Goal: Check status: Check status

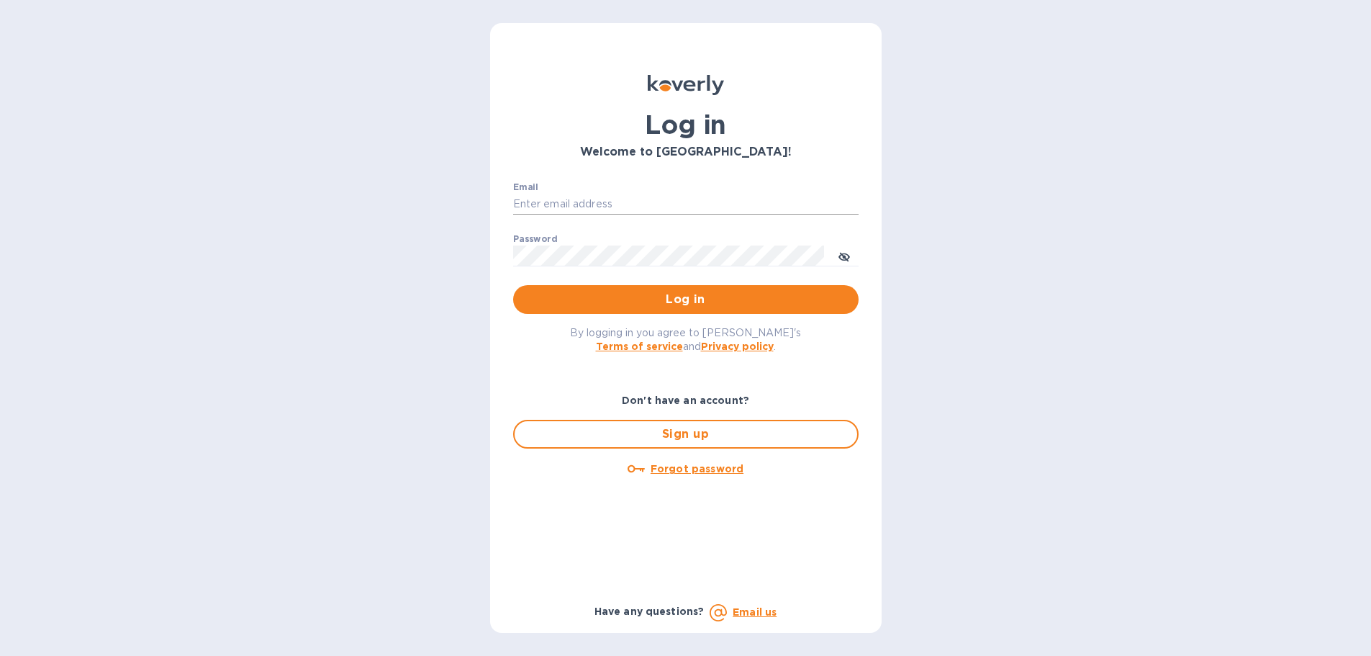
type input "[EMAIL_ADDRESS][DOMAIN_NAME]"
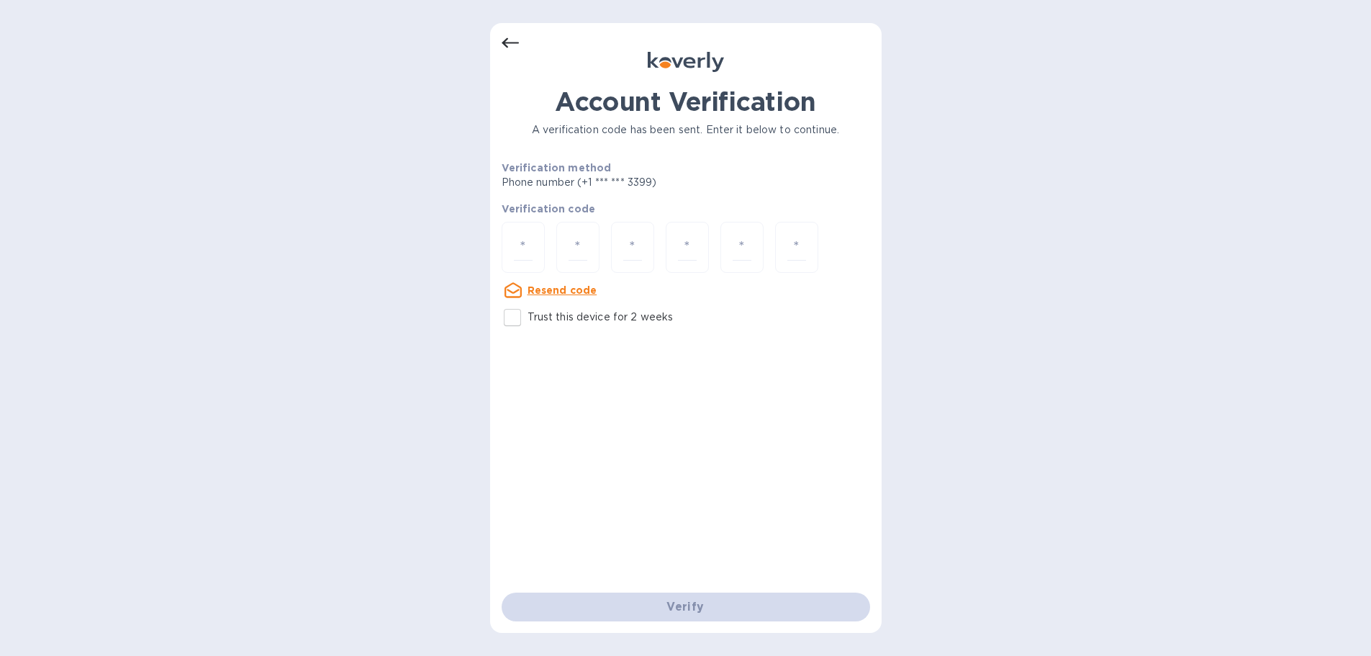
click at [514, 319] on input "Trust this device for 2 weeks" at bounding box center [512, 317] width 30 height 30
checkbox input "true"
click at [521, 235] on input "number" at bounding box center [523, 247] width 19 height 27
type input "4"
type input "8"
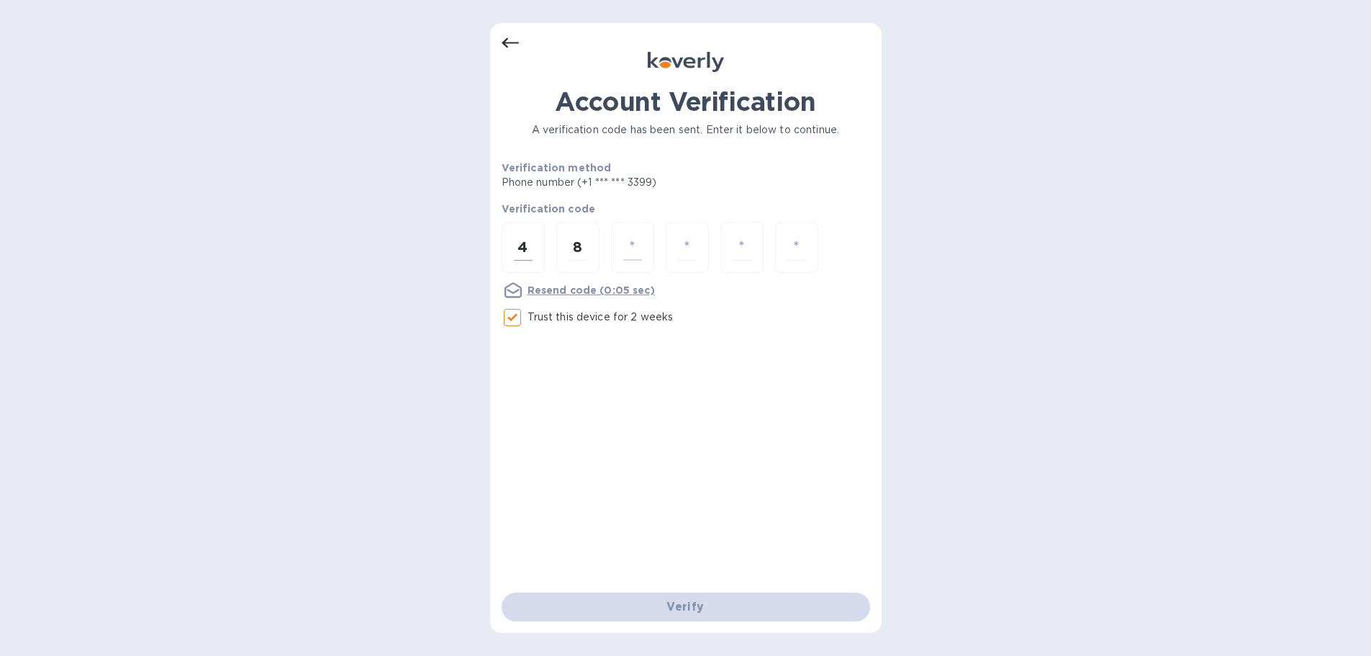
type input "2"
type input "9"
type input "5"
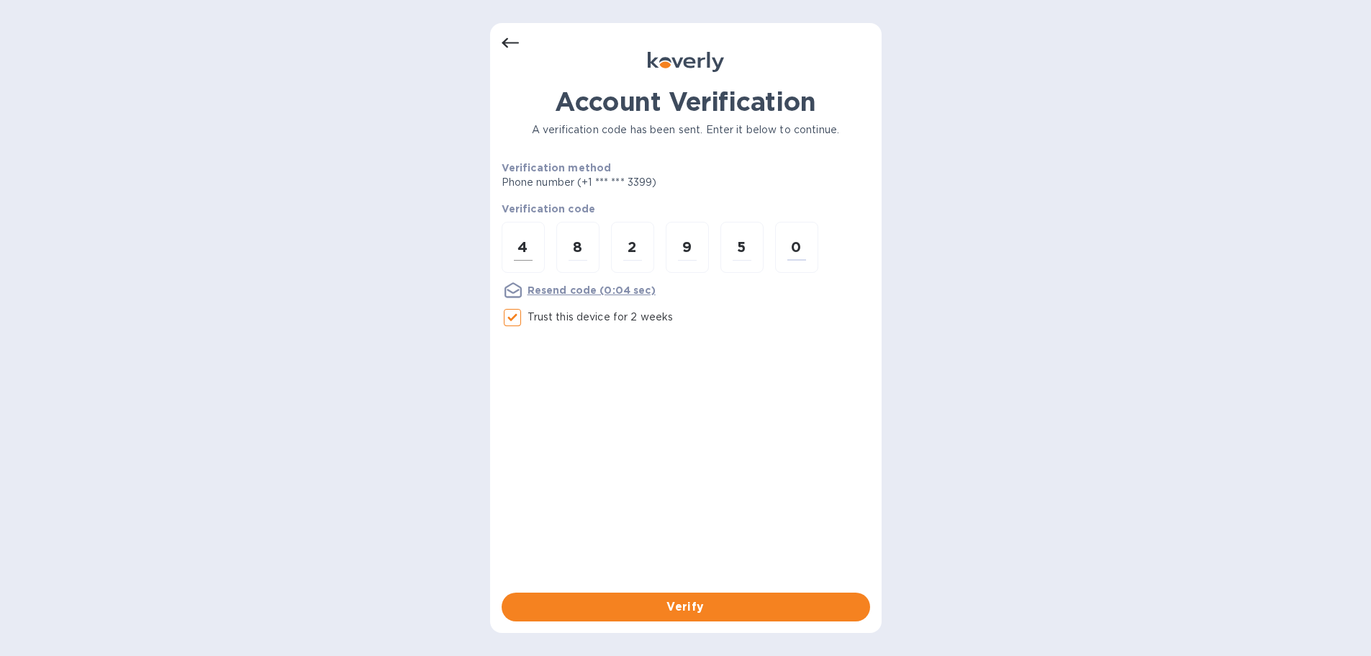
type input "0"
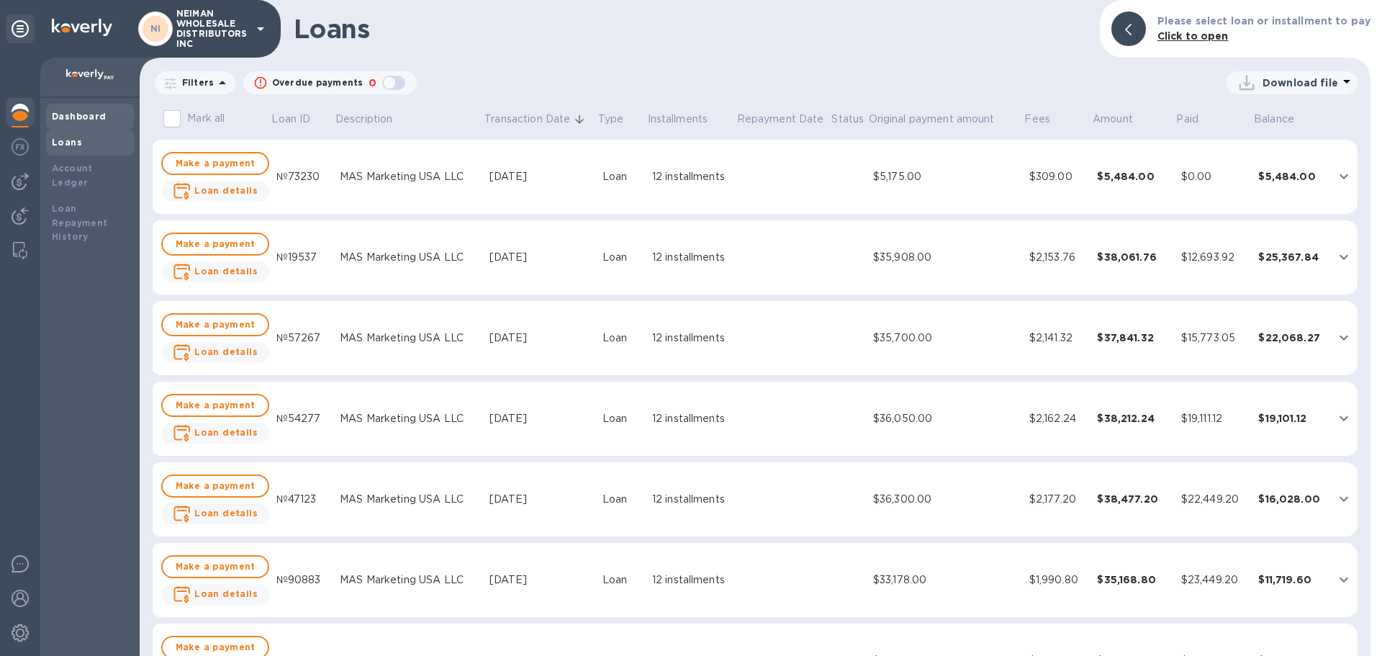
click at [99, 106] on div "Dashboard" at bounding box center [90, 117] width 88 height 26
